Goal: Find specific page/section: Find specific page/section

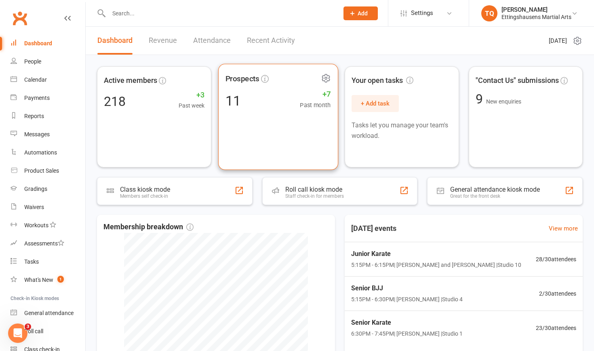
click at [239, 100] on div "11" at bounding box center [232, 101] width 15 height 14
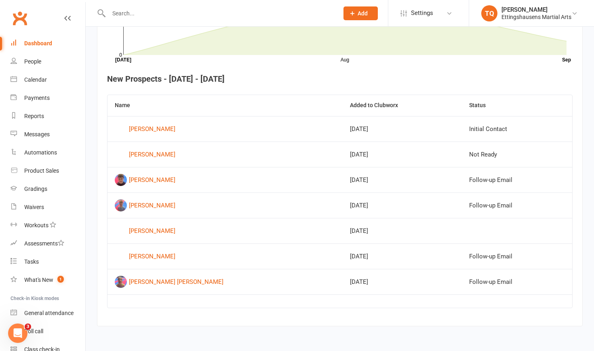
scroll to position [281, 0]
click at [157, 221] on div "[PERSON_NAME]" at bounding box center [152, 231] width 46 height 12
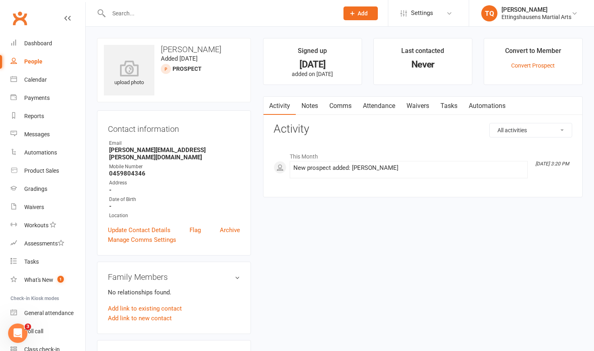
click at [130, 15] on input "text" at bounding box center [219, 13] width 227 height 11
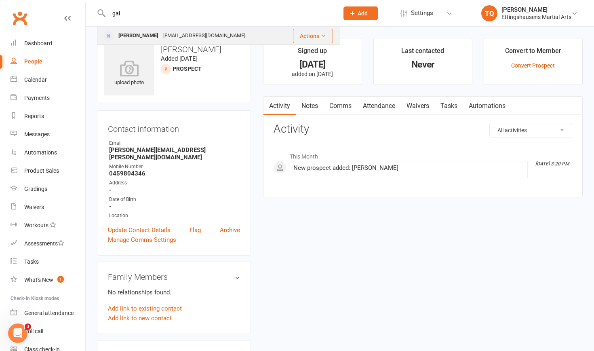
type input "gai"
click at [127, 36] on div "[PERSON_NAME]" at bounding box center [138, 36] width 45 height 12
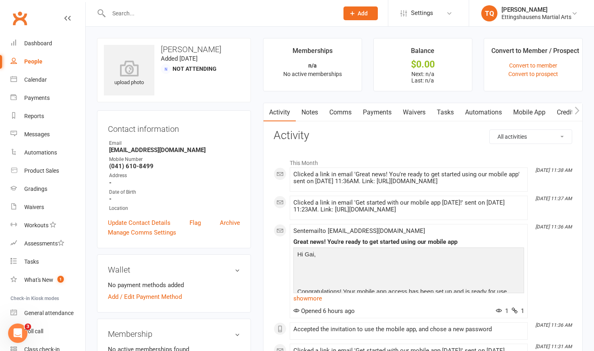
click at [120, 15] on input "text" at bounding box center [219, 13] width 227 height 11
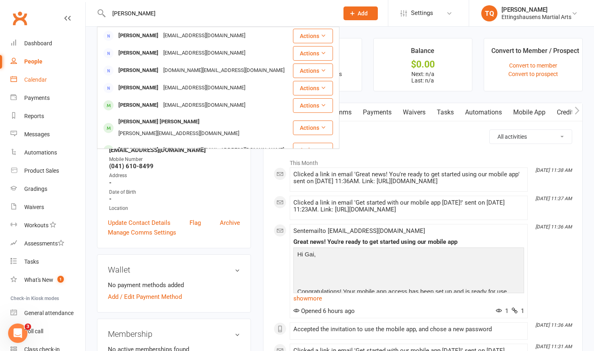
type input "[PERSON_NAME]"
click at [36, 78] on div "Calendar" at bounding box center [35, 79] width 23 height 6
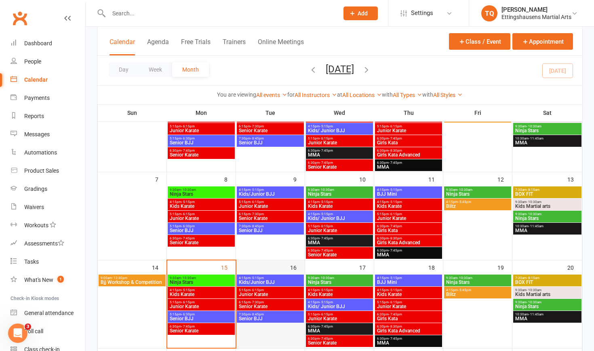
scroll to position [89, 0]
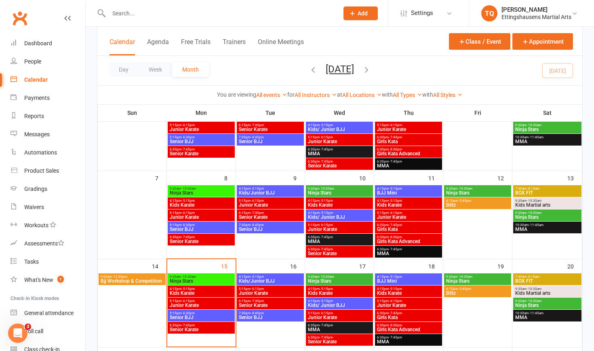
click at [205, 291] on span "Kids Karate" at bounding box center [201, 293] width 64 height 5
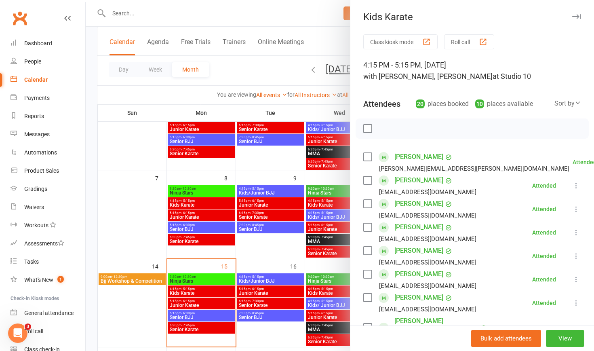
scroll to position [0, 0]
click at [206, 301] on div at bounding box center [340, 175] width 508 height 351
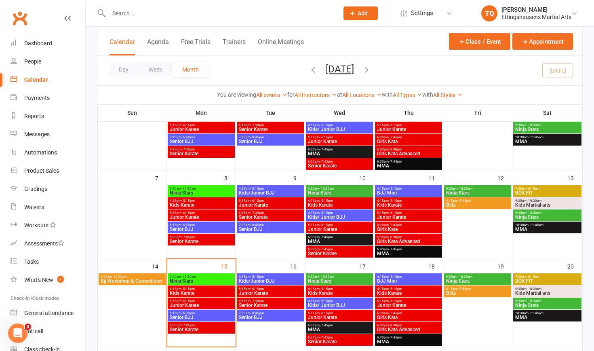
click at [202, 304] on span "Junior Karate" at bounding box center [201, 305] width 64 height 5
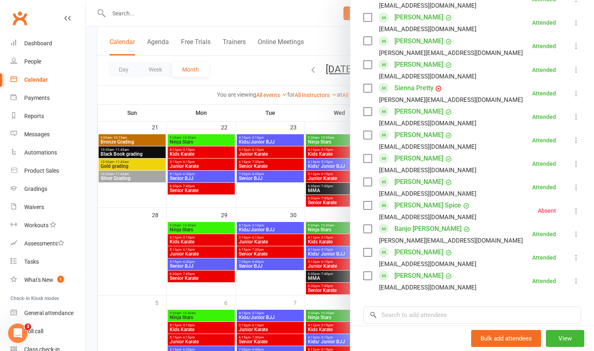
scroll to position [311, 0]
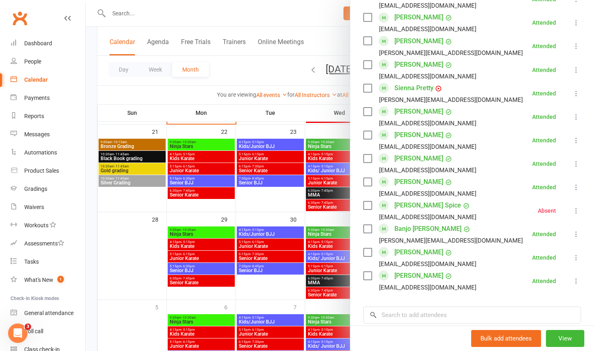
click at [146, 146] on div at bounding box center [340, 175] width 508 height 351
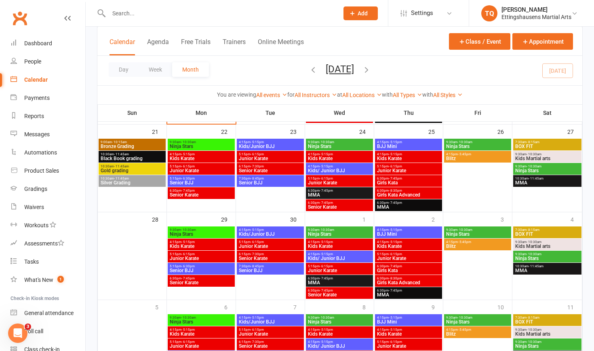
click at [146, 146] on span "Bronze Grading" at bounding box center [132, 146] width 64 height 5
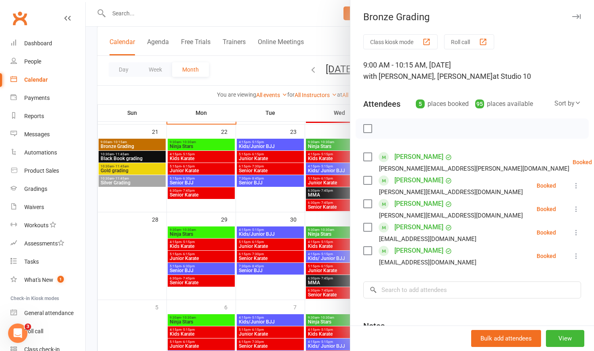
click at [141, 157] on div at bounding box center [340, 175] width 508 height 351
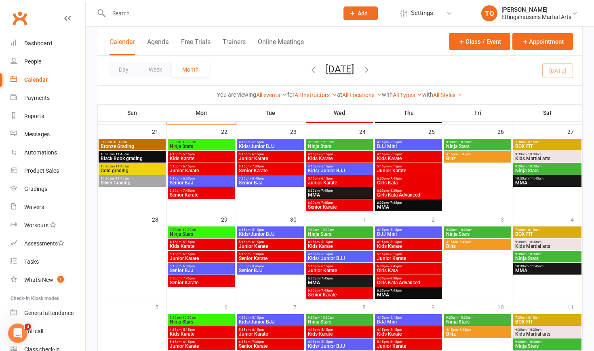
click at [141, 157] on span "Black Book grading" at bounding box center [132, 158] width 64 height 5
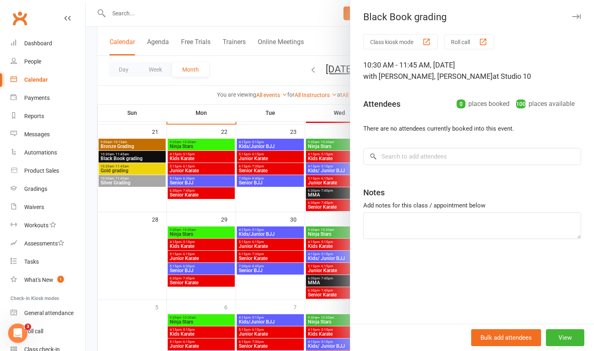
click at [137, 169] on div at bounding box center [340, 175] width 508 height 351
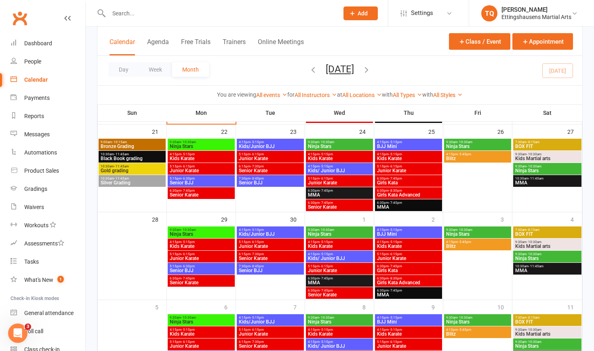
click at [137, 169] on span "Gold grading" at bounding box center [132, 170] width 64 height 5
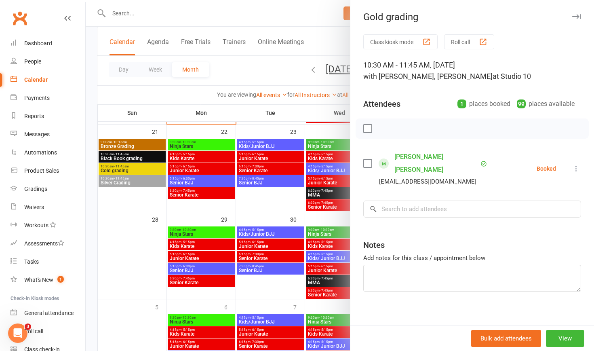
click at [125, 183] on div at bounding box center [340, 175] width 508 height 351
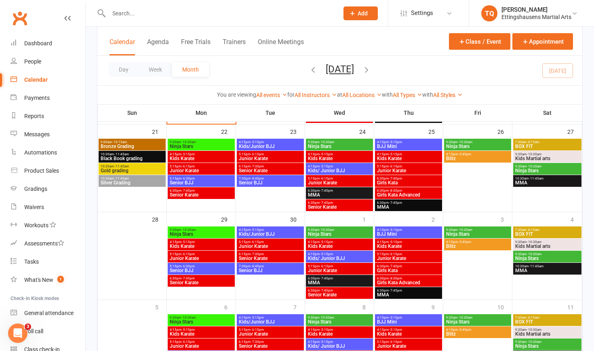
click at [125, 183] on span "Silver Grading" at bounding box center [132, 182] width 64 height 5
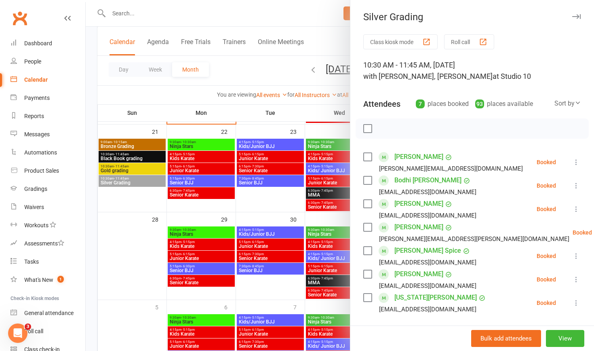
scroll to position [0, 0]
click at [40, 43] on div "Dashboard" at bounding box center [38, 43] width 28 height 6
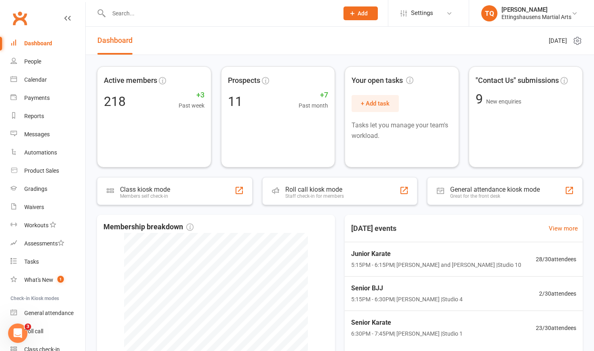
click at [128, 13] on input "text" at bounding box center [219, 13] width 227 height 11
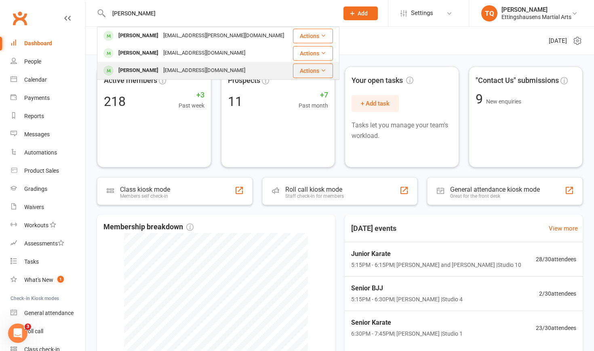
type input "toby"
click at [131, 70] on div "Toby Trompp" at bounding box center [138, 71] width 45 height 12
